Goal: Contribute content: Contribute content

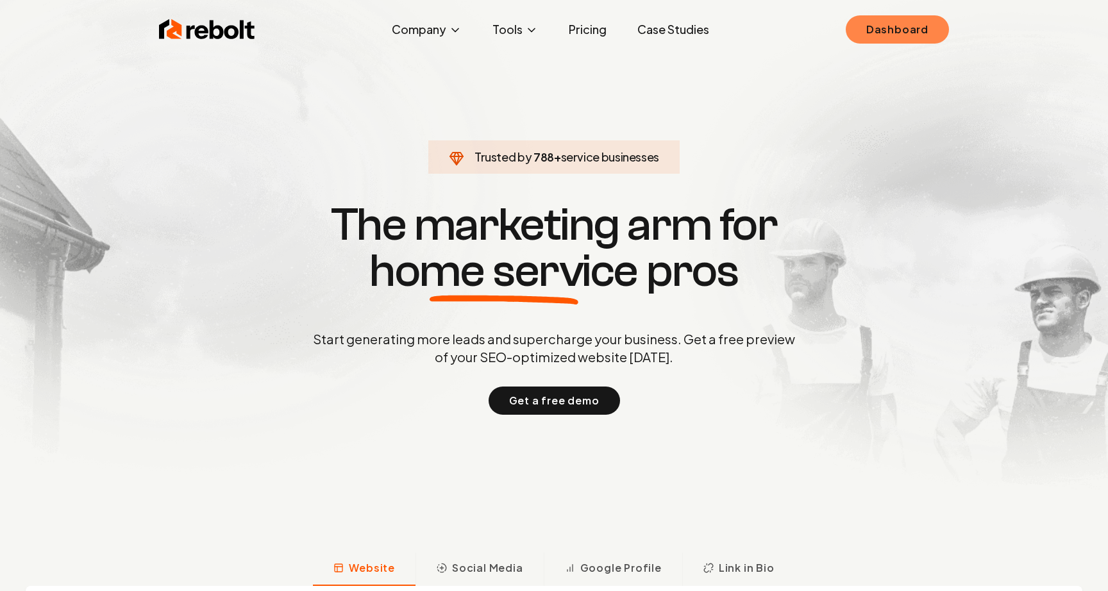
click at [896, 32] on link "Dashboard" at bounding box center [897, 29] width 103 height 28
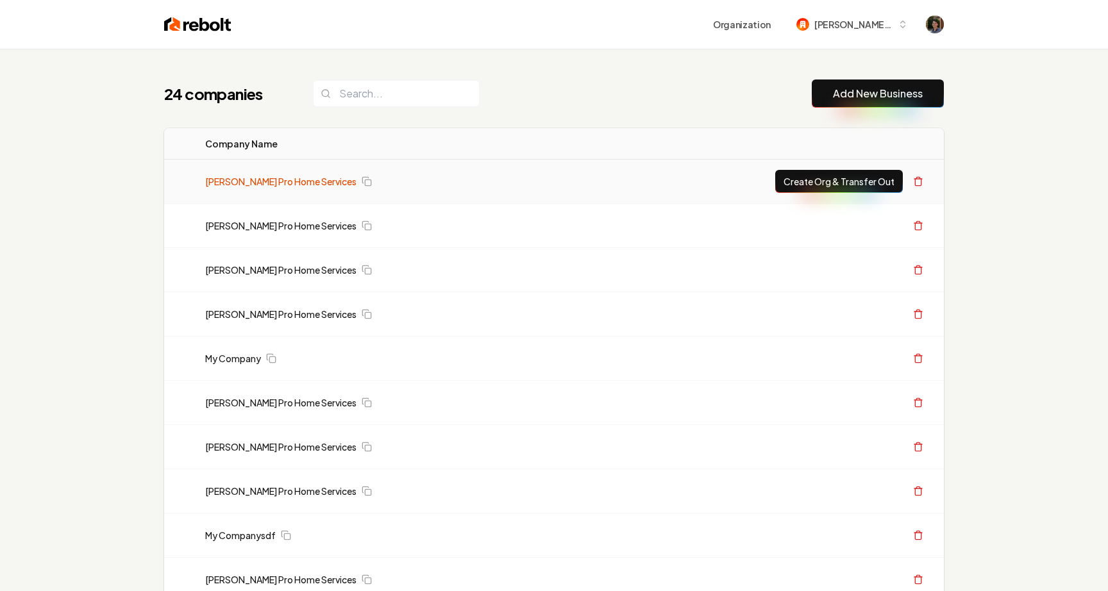
click at [308, 181] on link "[PERSON_NAME] Pro Home Services" at bounding box center [280, 181] width 151 height 13
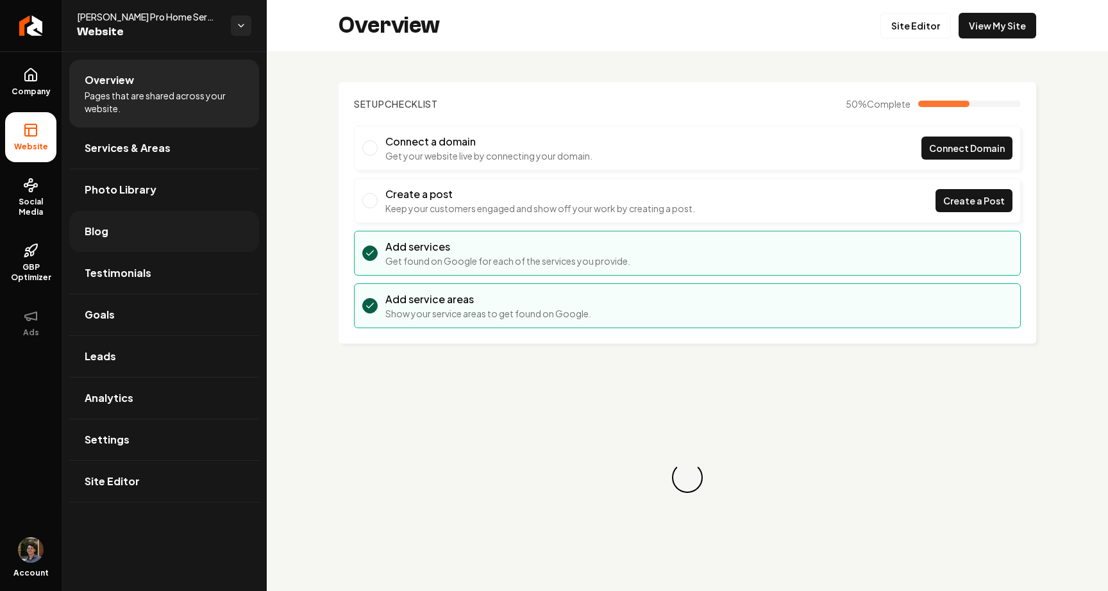
click at [137, 228] on link "Blog" at bounding box center [164, 231] width 190 height 41
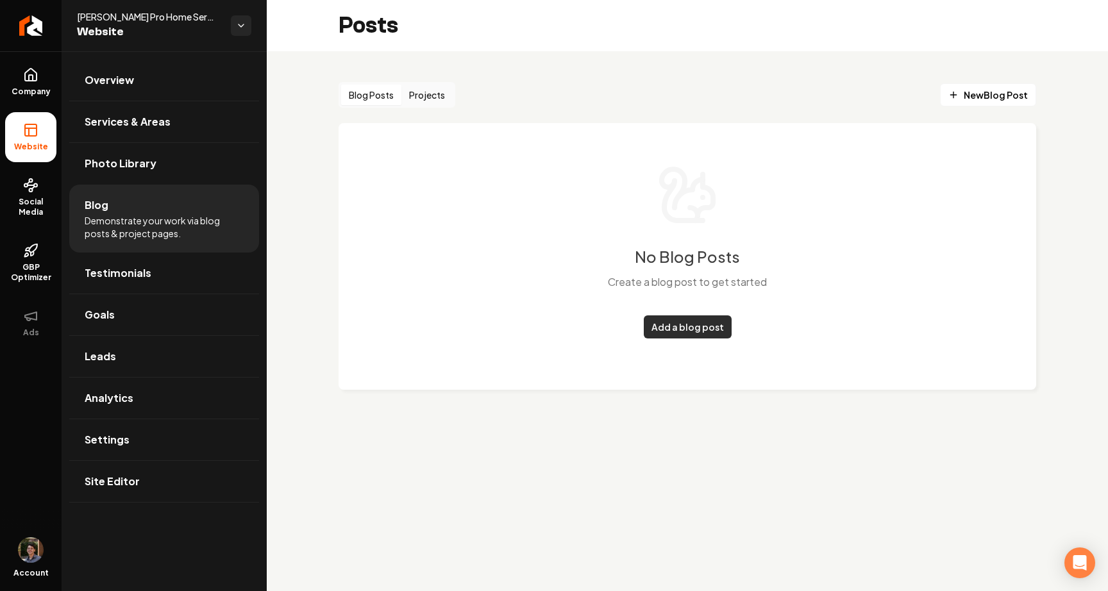
click at [682, 332] on link "Add a blog post" at bounding box center [688, 326] width 88 height 23
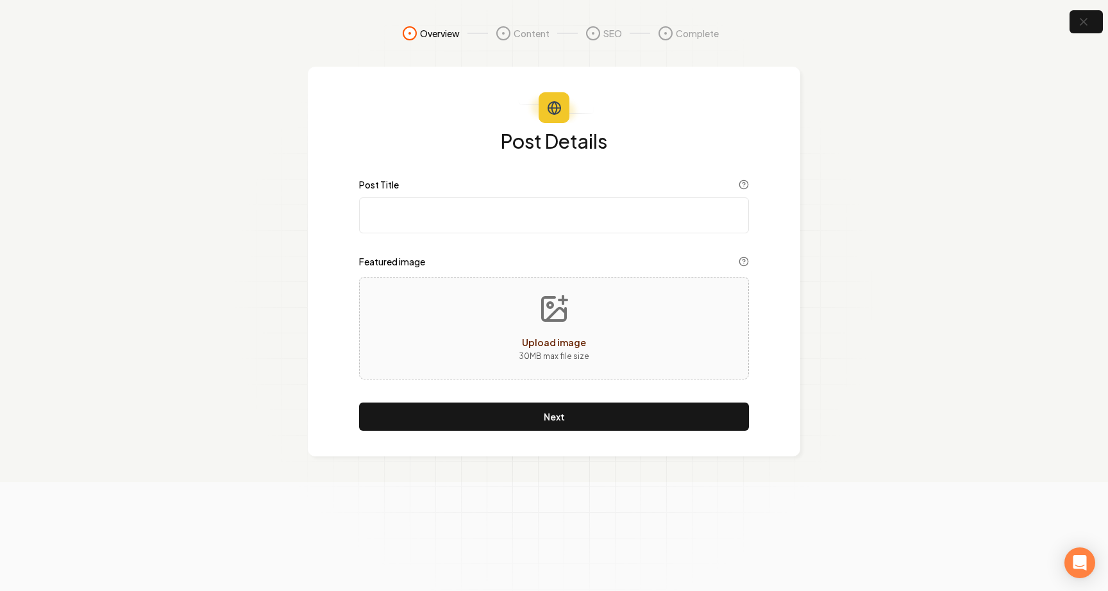
click at [549, 221] on input "Post Title" at bounding box center [554, 215] width 390 height 36
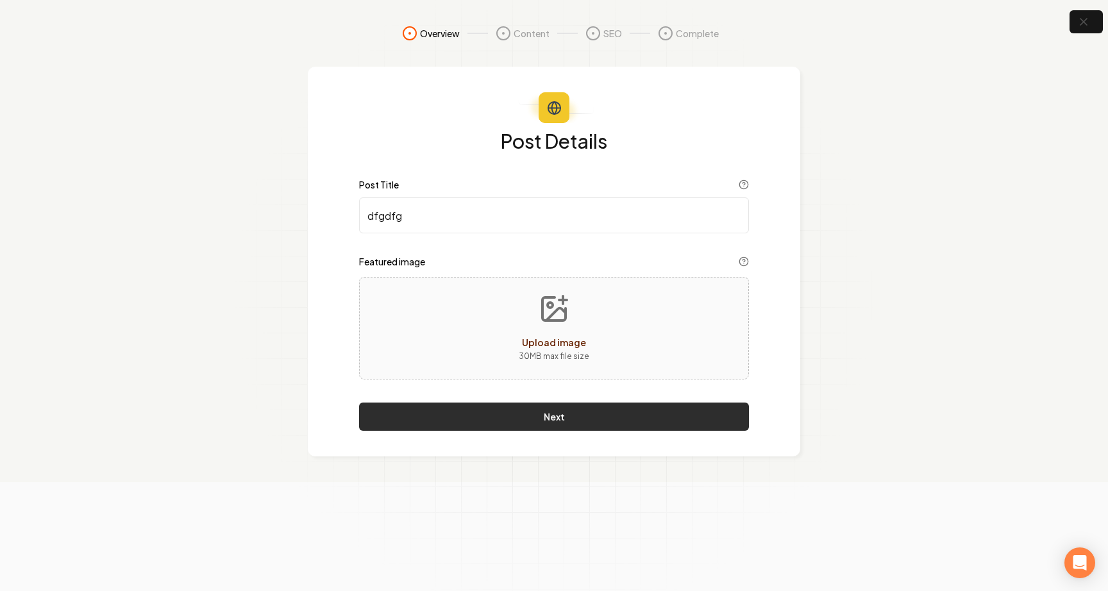
type input "dfgdfg"
click at [544, 421] on button "Next" at bounding box center [554, 417] width 390 height 28
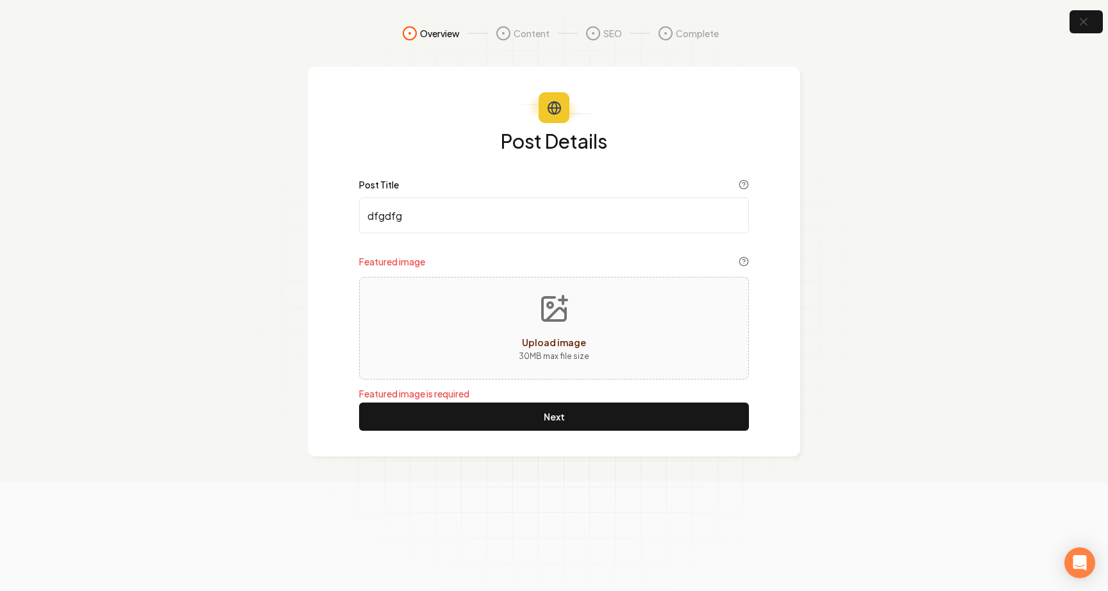
click at [536, 349] on div "Upload image" at bounding box center [554, 342] width 64 height 15
type input "**********"
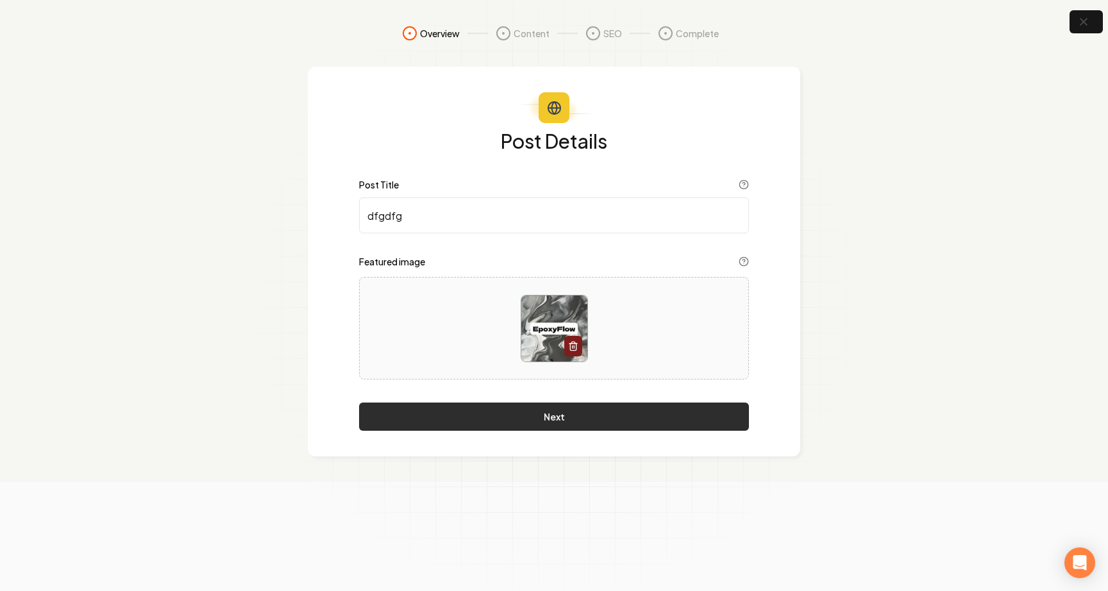
click at [492, 420] on button "Next" at bounding box center [554, 417] width 390 height 28
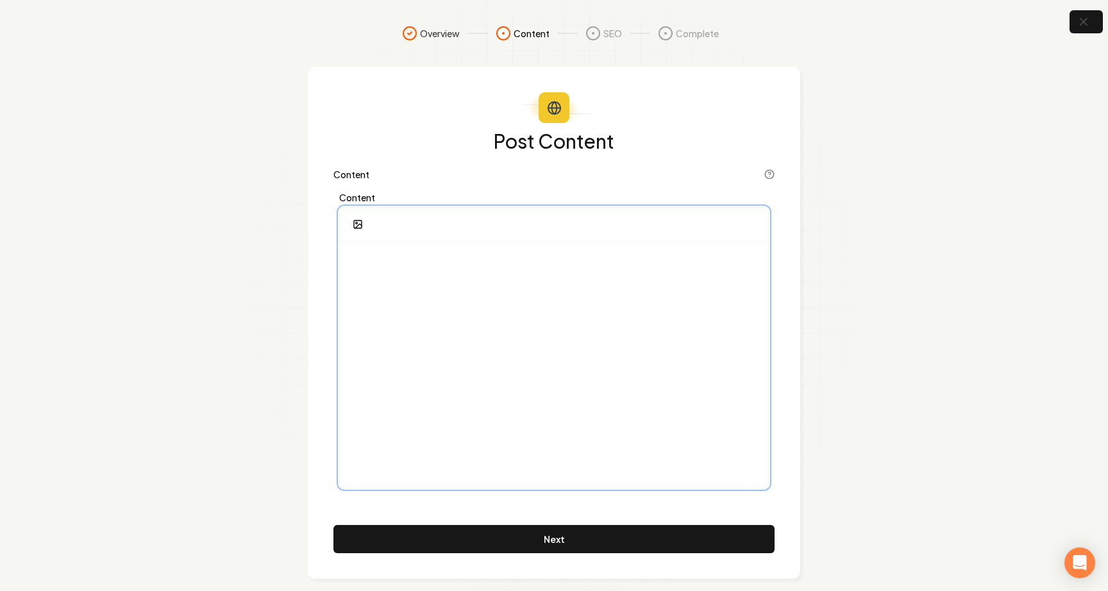
click at [528, 396] on div at bounding box center [554, 365] width 428 height 246
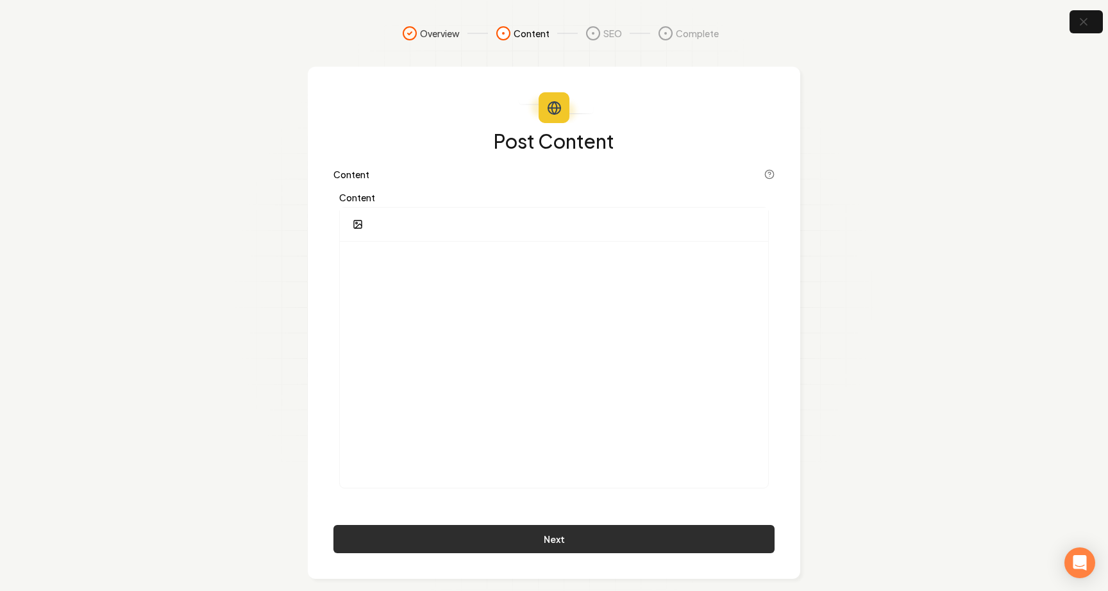
click at [494, 542] on button "Next" at bounding box center [553, 539] width 441 height 28
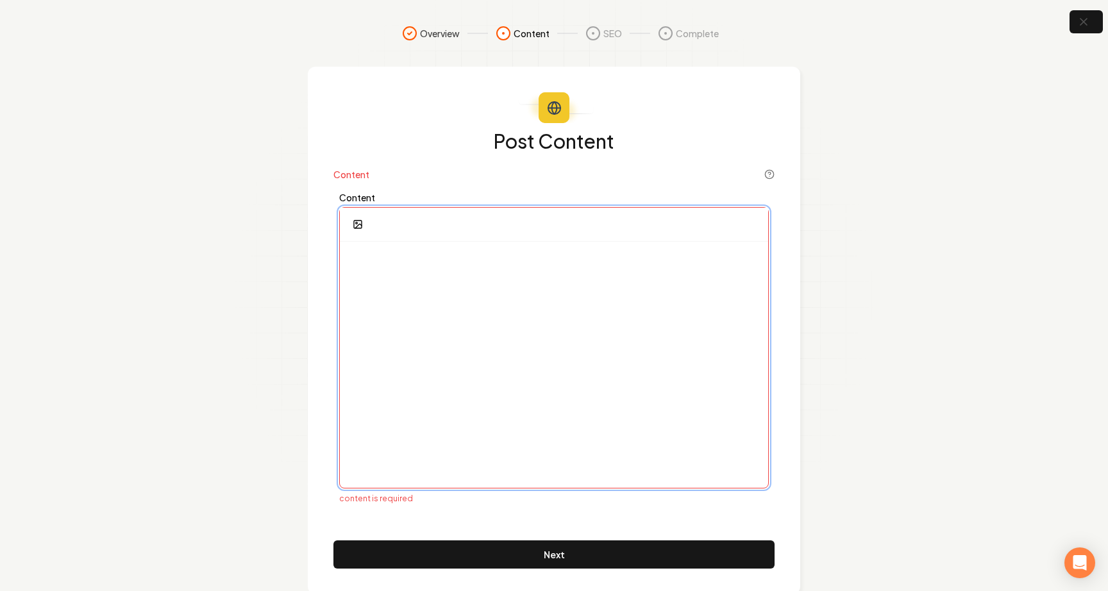
click at [505, 421] on div at bounding box center [554, 365] width 428 height 246
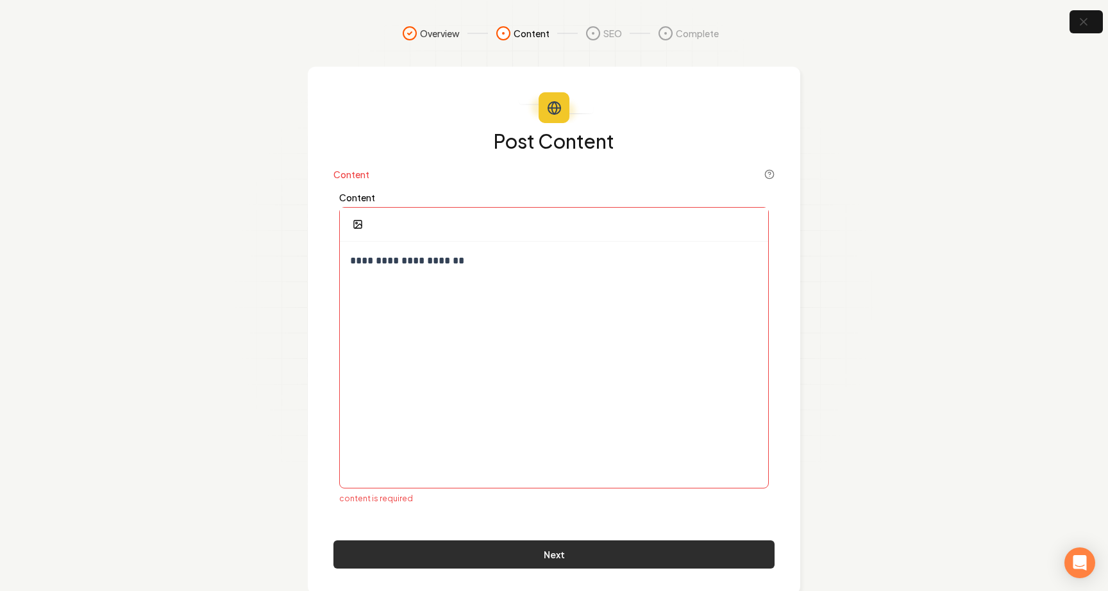
click at [491, 560] on button "Next" at bounding box center [553, 554] width 441 height 28
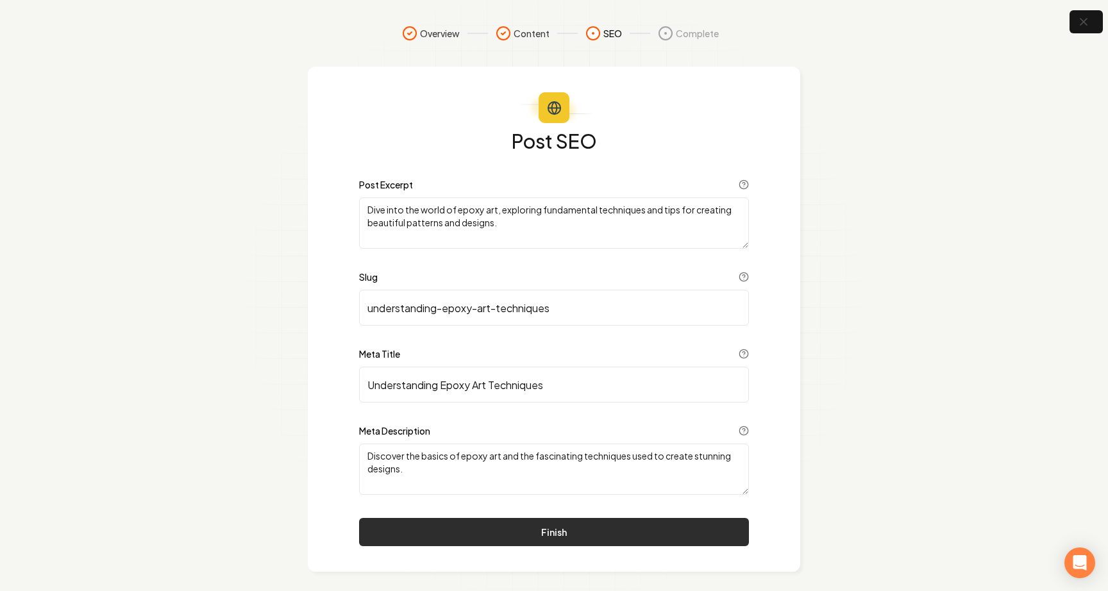
click at [578, 535] on button "Finish" at bounding box center [554, 532] width 390 height 28
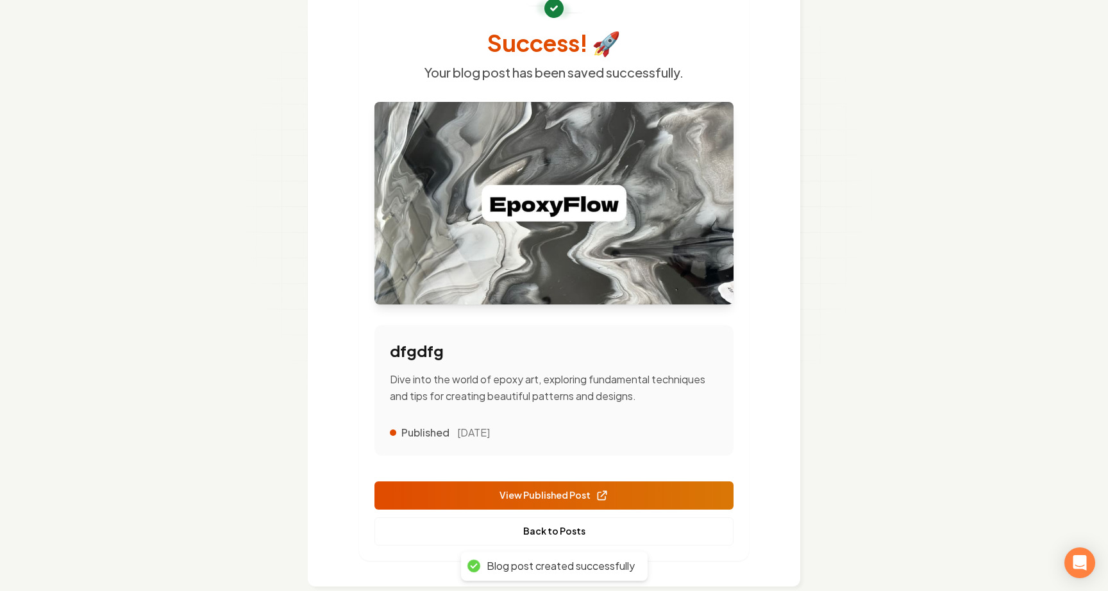
scroll to position [122, 0]
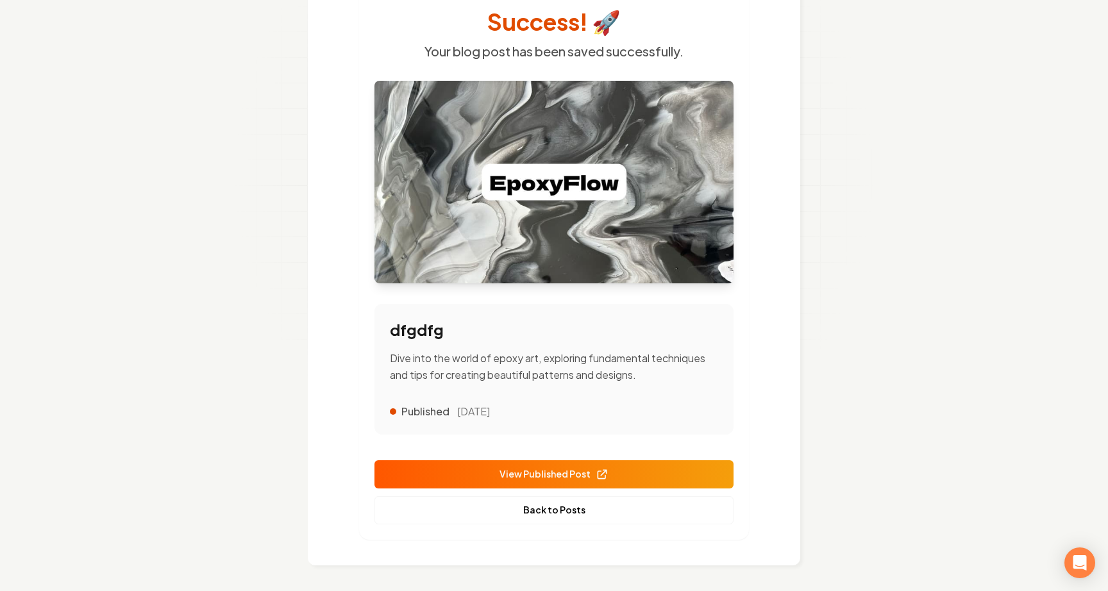
click at [615, 472] on link "View Published Post" at bounding box center [553, 474] width 359 height 28
